Goal: Task Accomplishment & Management: Use online tool/utility

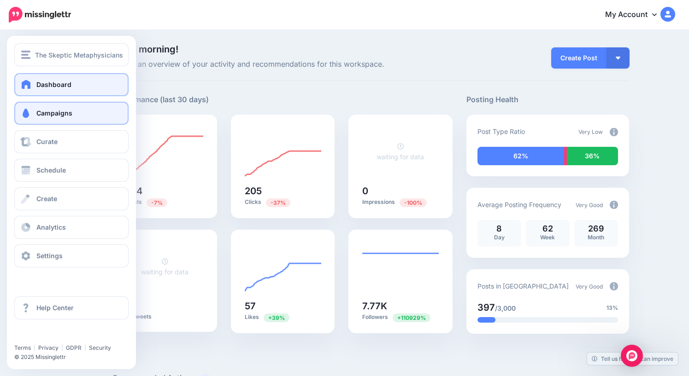
click at [47, 116] on span "Campaigns" at bounding box center [54, 113] width 36 height 8
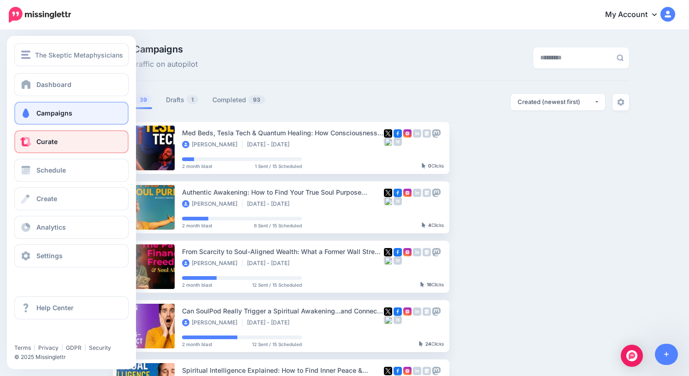
click at [46, 141] on span "Curate" at bounding box center [46, 142] width 21 height 8
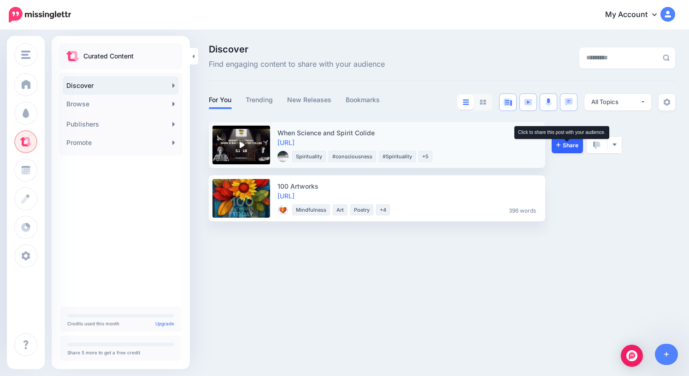
click at [569, 146] on span "Share" at bounding box center [567, 145] width 22 height 6
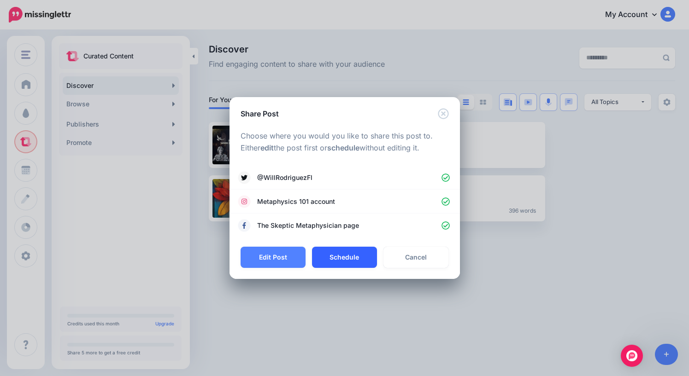
click at [347, 262] on button "Schedule" at bounding box center [344, 257] width 65 height 21
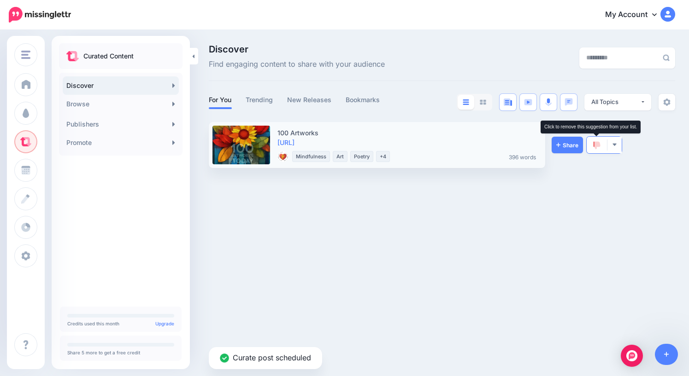
click at [594, 145] on img at bounding box center [596, 145] width 7 height 8
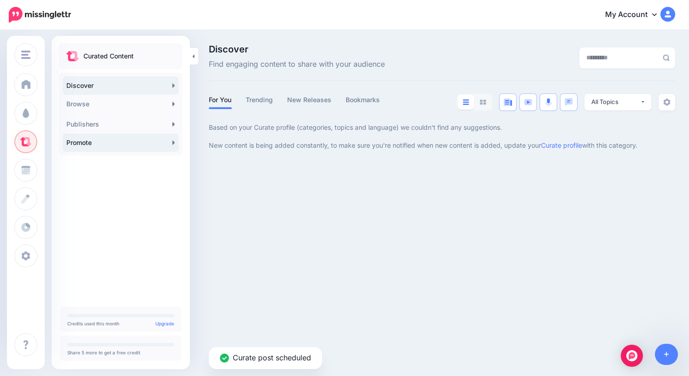
click at [110, 145] on link "Promote" at bounding box center [121, 143] width 116 height 18
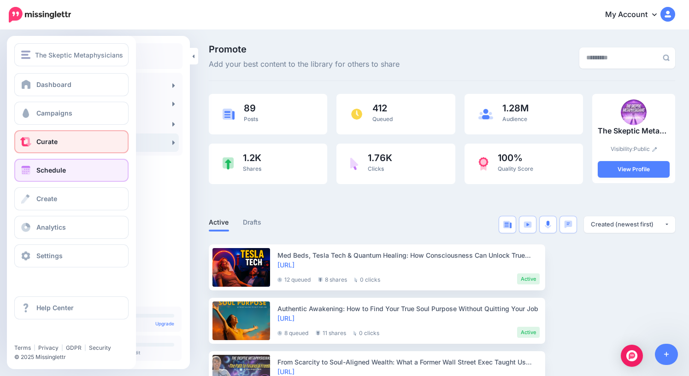
click at [52, 172] on span "Schedule" at bounding box center [50, 170] width 29 height 8
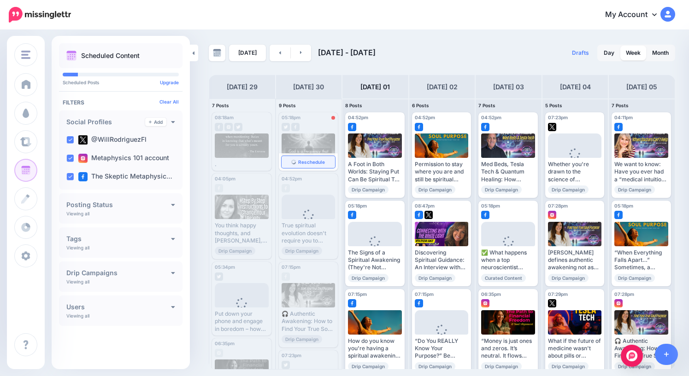
click at [310, 163] on span "Reschedule" at bounding box center [311, 162] width 27 height 5
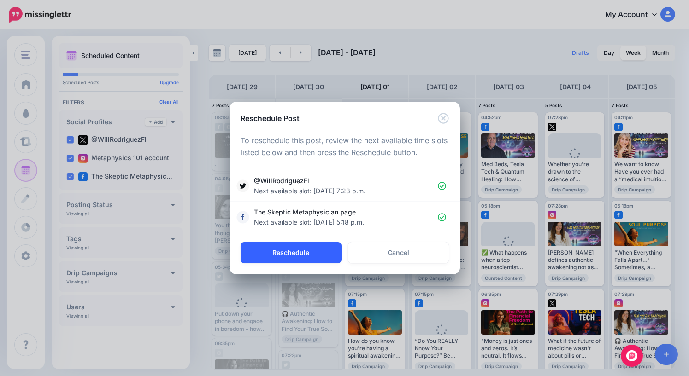
click at [298, 252] on button "Reschedule" at bounding box center [290, 252] width 101 height 21
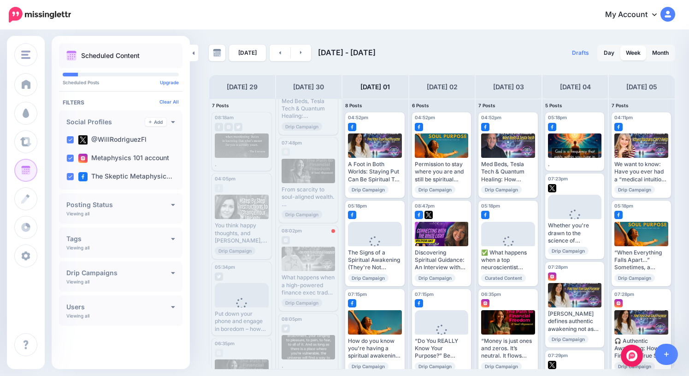
scroll to position [320, 0]
click at [309, 299] on span "Reschedule" at bounding box center [311, 299] width 27 height 5
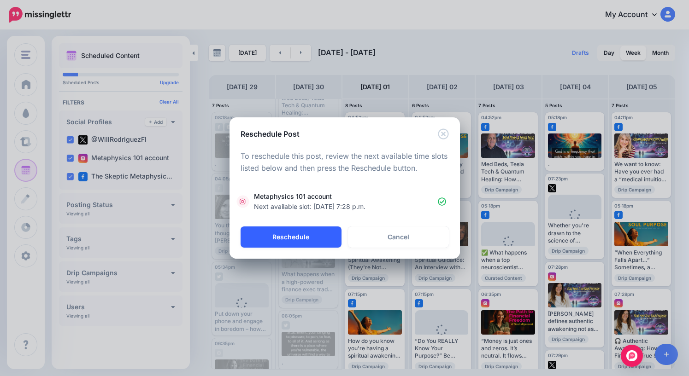
click at [299, 235] on button "Reschedule" at bounding box center [290, 237] width 101 height 21
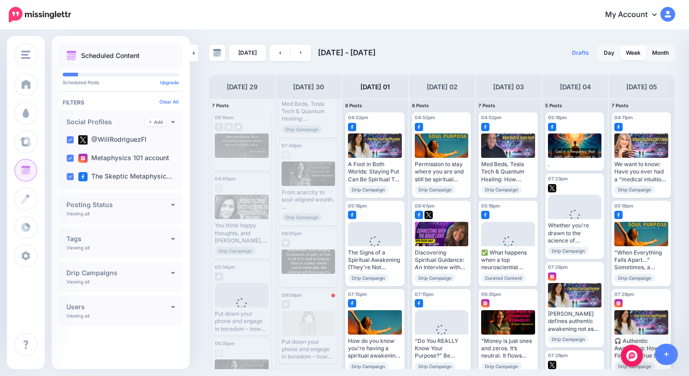
scroll to position [314, 0]
click at [304, 355] on span "Reschedule" at bounding box center [311, 355] width 27 height 5
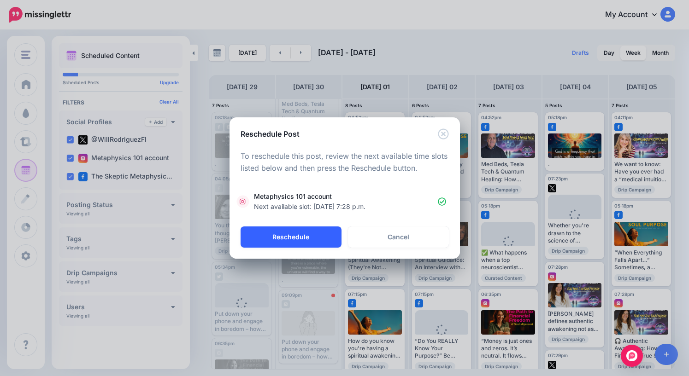
click at [299, 235] on button "Reschedule" at bounding box center [290, 237] width 101 height 21
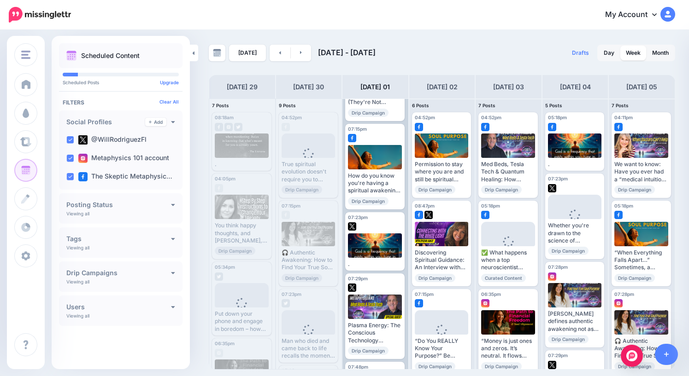
scroll to position [0, 0]
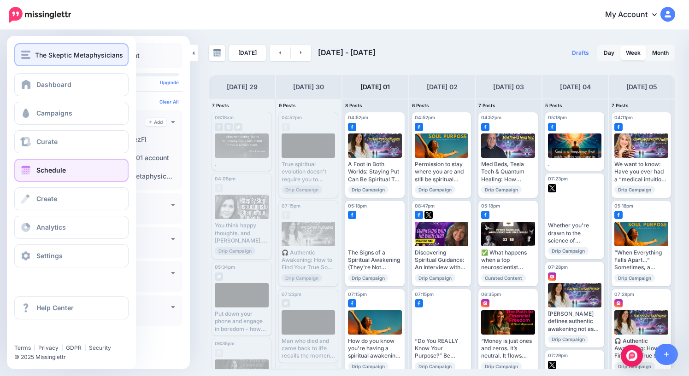
click at [30, 55] on img "button" at bounding box center [25, 55] width 9 height 8
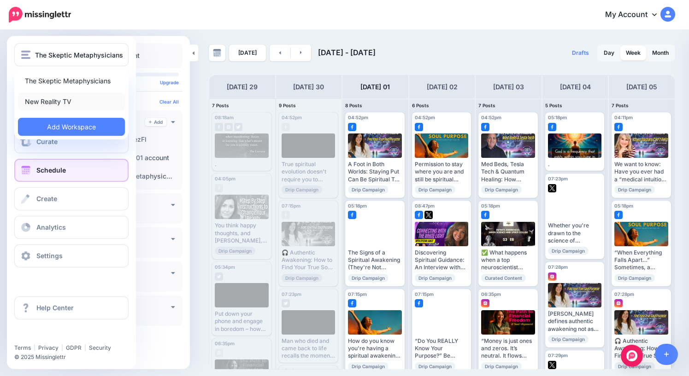
click at [53, 104] on link "New Reality TV" at bounding box center [71, 102] width 107 height 18
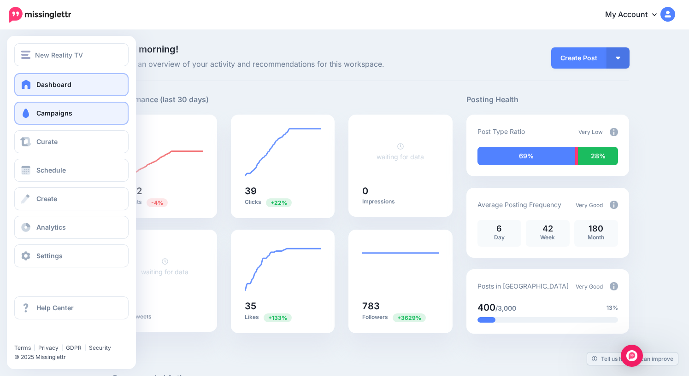
click at [57, 112] on span "Campaigns" at bounding box center [54, 113] width 36 height 8
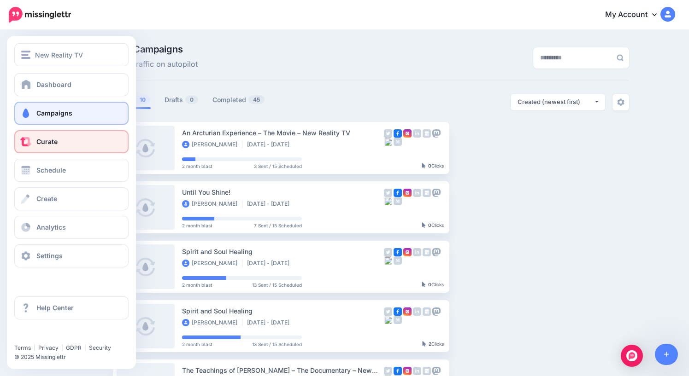
click at [46, 145] on span "Curate" at bounding box center [46, 142] width 21 height 8
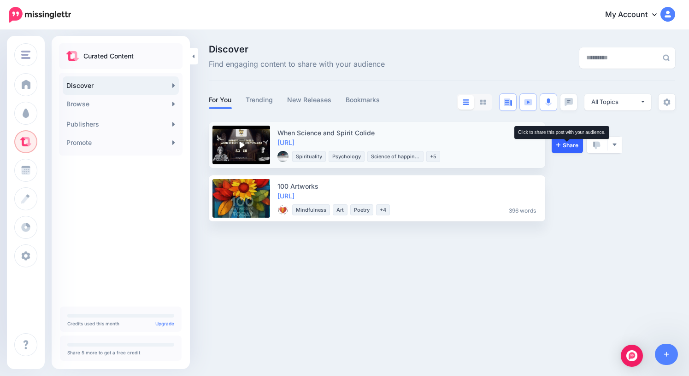
click at [573, 145] on span "Share" at bounding box center [567, 145] width 22 height 6
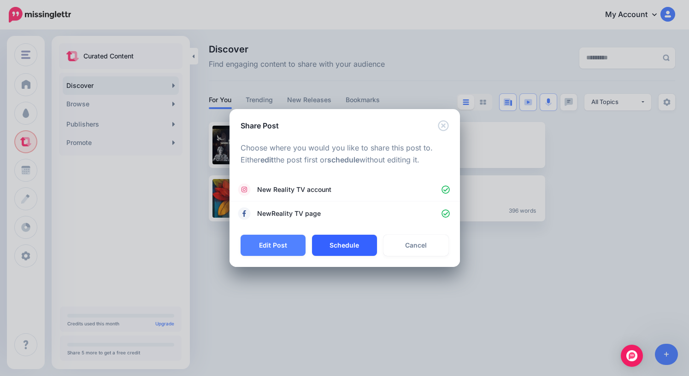
click at [346, 245] on button "Schedule" at bounding box center [344, 245] width 65 height 21
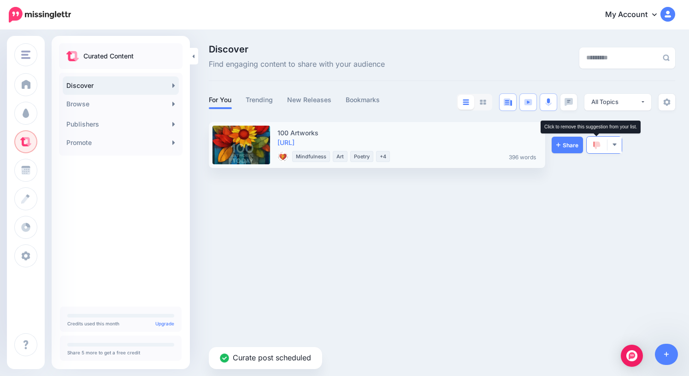
click at [594, 142] on img at bounding box center [596, 145] width 7 height 8
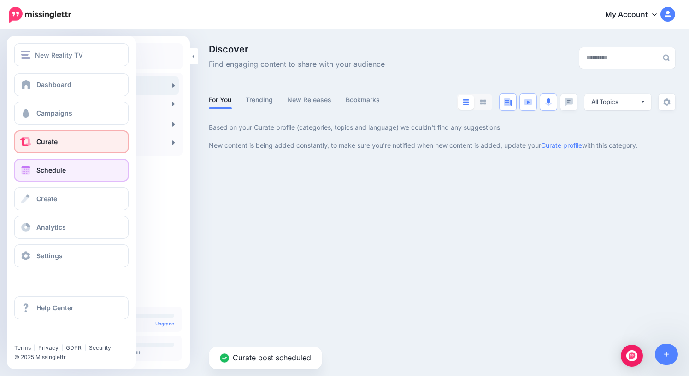
click at [48, 172] on span "Schedule" at bounding box center [50, 170] width 29 height 8
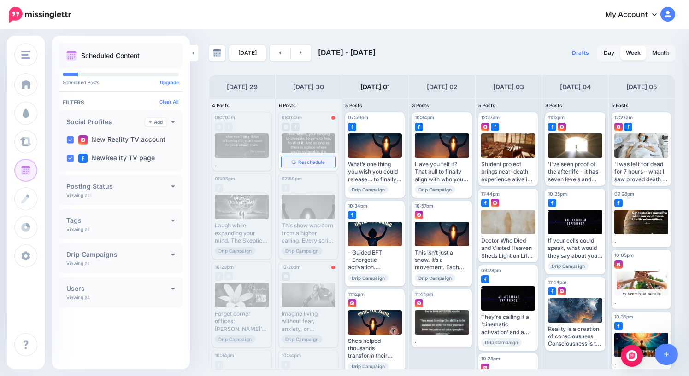
click at [311, 162] on span "Reschedule" at bounding box center [311, 162] width 27 height 5
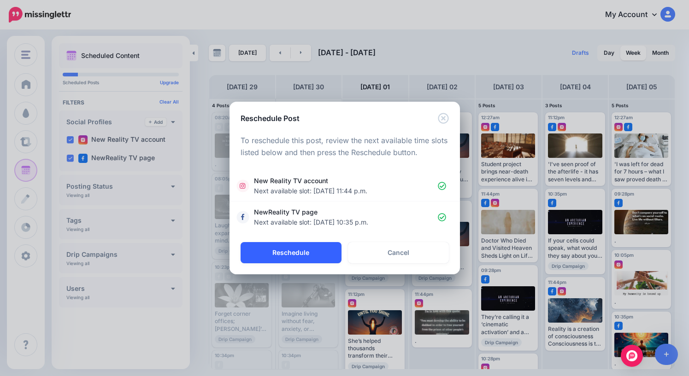
click at [295, 250] on button "Reschedule" at bounding box center [290, 252] width 101 height 21
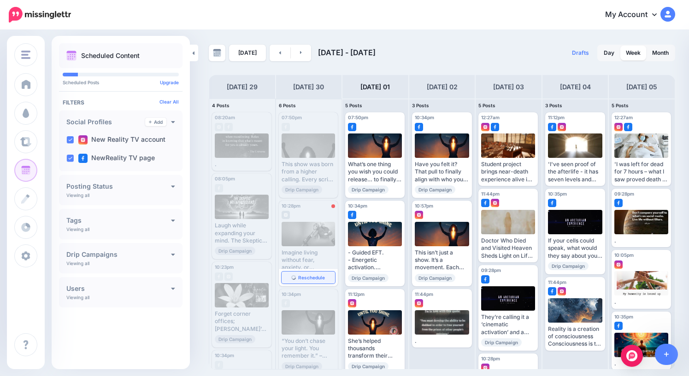
click at [303, 277] on span "Reschedule" at bounding box center [311, 278] width 27 height 5
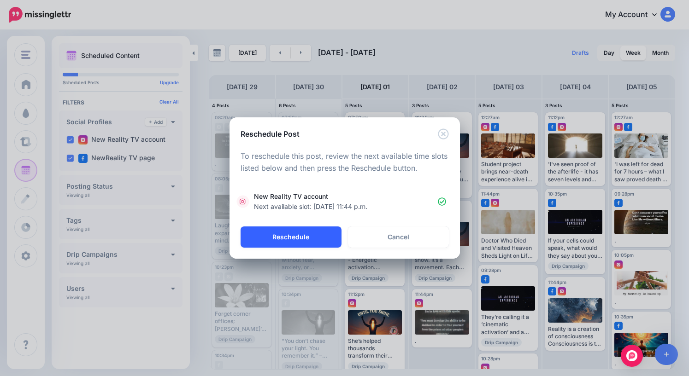
click at [301, 234] on button "Reschedule" at bounding box center [290, 237] width 101 height 21
